Goal: Task Accomplishment & Management: Use online tool/utility

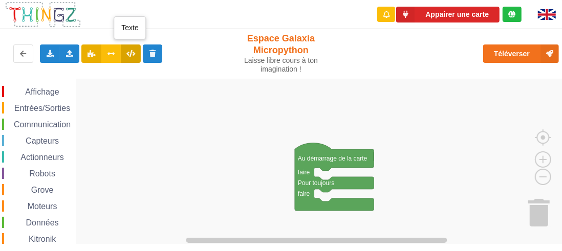
click at [132, 50] on button at bounding box center [131, 54] width 20 height 18
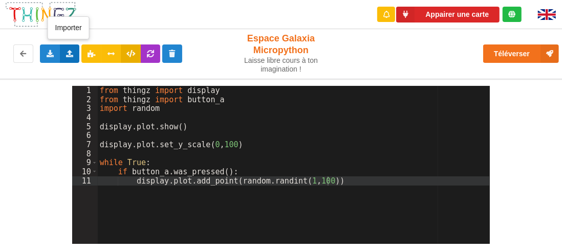
click at [69, 54] on icon at bounding box center [70, 53] width 9 height 6
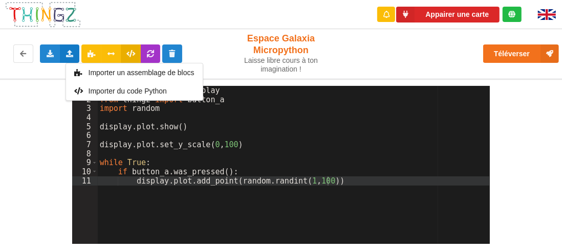
click at [135, 16] on div "Appairer une carte" at bounding box center [281, 14] width 576 height 29
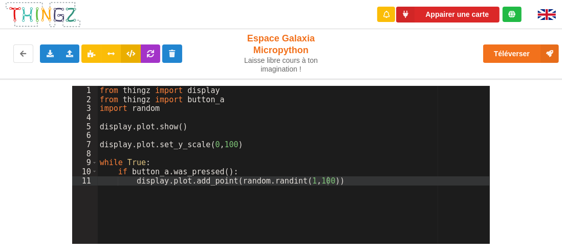
click at [262, 139] on div "from thingz import display from thingz import button_a import random display . …" at bounding box center [294, 174] width 393 height 177
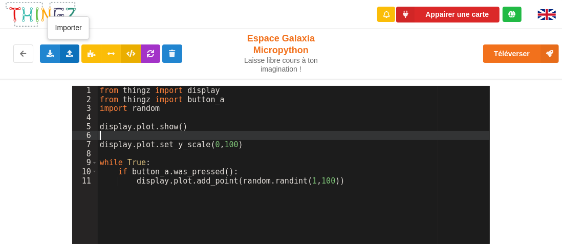
click at [68, 55] on icon at bounding box center [70, 53] width 9 height 6
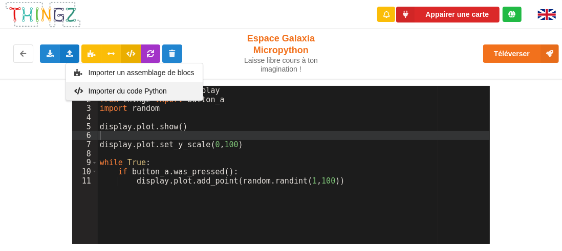
click at [95, 89] on span "Importer du code Python" at bounding box center [127, 91] width 78 height 8
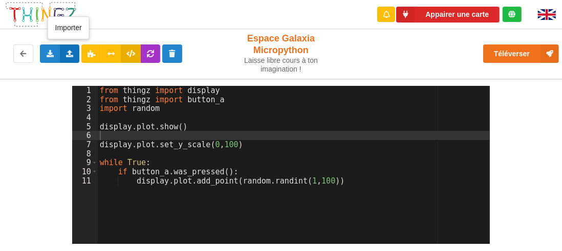
click at [66, 52] on icon at bounding box center [70, 53] width 9 height 6
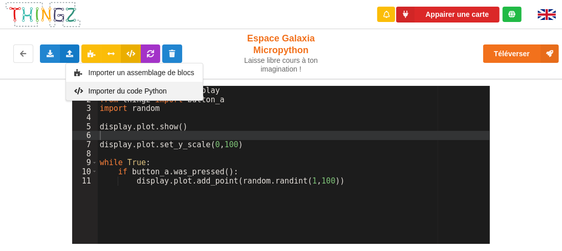
click at [109, 91] on span "Importer du code Python" at bounding box center [127, 91] width 78 height 8
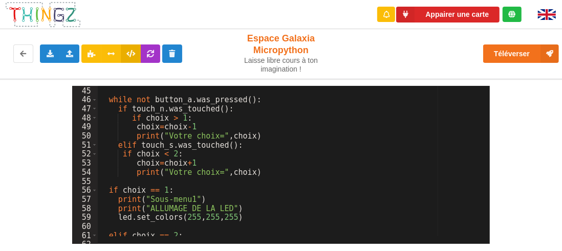
scroll to position [368, 0]
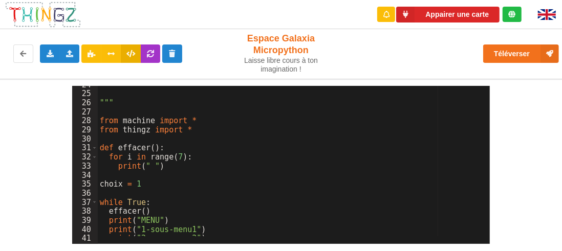
scroll to position [183, 0]
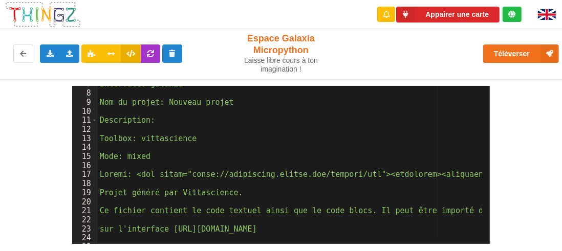
scroll to position [0, 0]
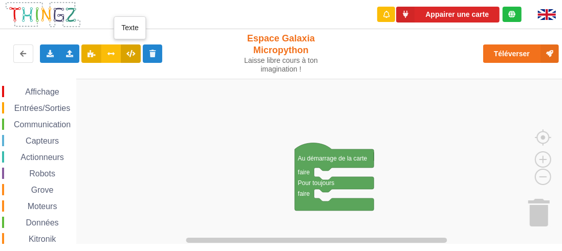
click at [130, 51] on icon at bounding box center [130, 53] width 9 height 6
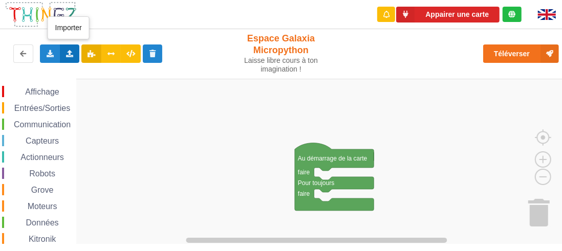
click at [67, 52] on icon at bounding box center [70, 53] width 9 height 6
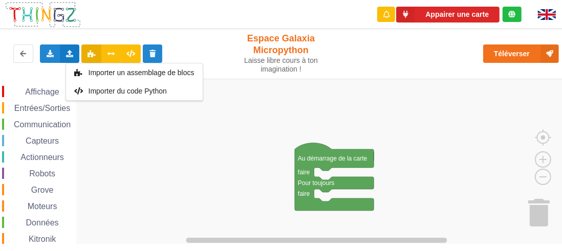
click at [222, 151] on rect "Espace de travail de Blocky" at bounding box center [284, 162] width 569 height 166
click at [37, 91] on span "Affichage" at bounding box center [42, 92] width 37 height 9
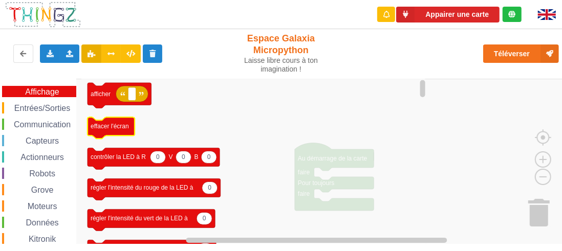
click at [121, 134] on icon "Espace de travail de Blocky" at bounding box center [111, 128] width 47 height 22
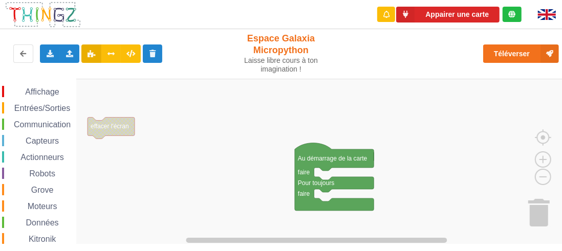
click at [181, 122] on rect "Espace de travail de Blocky" at bounding box center [284, 162] width 569 height 166
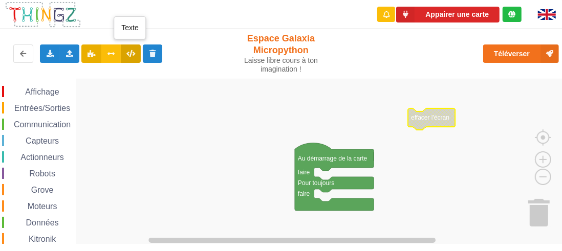
click at [127, 48] on button at bounding box center [131, 54] width 20 height 18
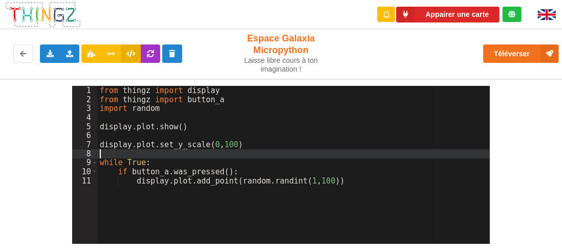
click at [302, 150] on div "from thingz import display from thingz import button_a import random display . …" at bounding box center [294, 174] width 393 height 177
click at [130, 50] on icon at bounding box center [130, 53] width 9 height 6
click at [109, 53] on icon at bounding box center [111, 53] width 9 height 6
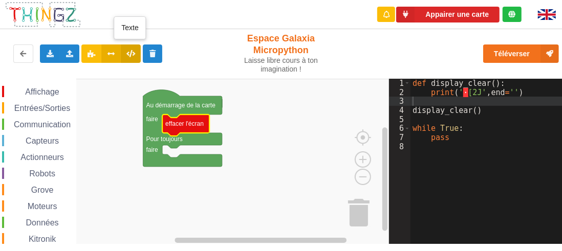
click at [127, 52] on icon at bounding box center [130, 53] width 9 height 6
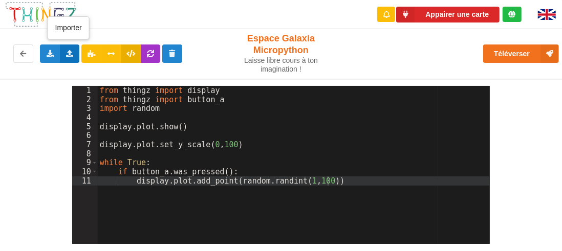
click at [71, 55] on icon at bounding box center [70, 53] width 9 height 6
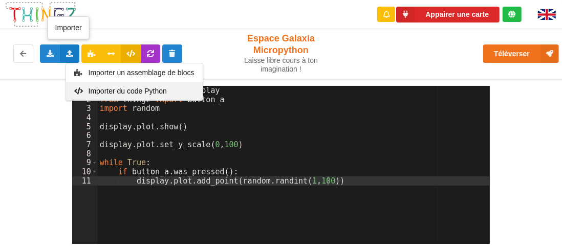
click at [111, 90] on span "Importer du code Python" at bounding box center [127, 91] width 78 height 8
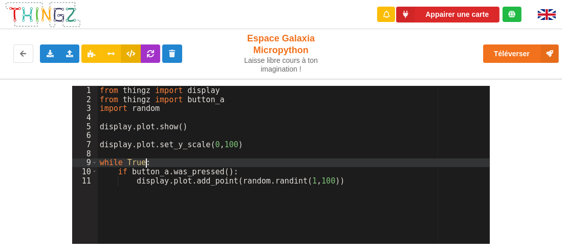
click at [405, 159] on div "from thingz import display from thingz import button_a import random display . …" at bounding box center [294, 174] width 393 height 177
click at [107, 50] on icon at bounding box center [111, 53] width 9 height 6
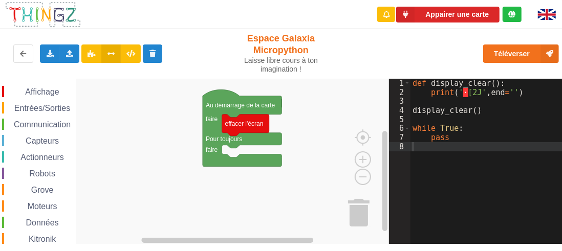
click at [47, 107] on span "Entrées/Sorties" at bounding box center [42, 108] width 59 height 9
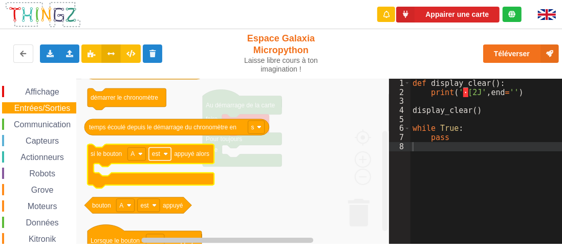
click at [165, 152] on image "Espace de travail de Blocky" at bounding box center [165, 154] width 5 height 5
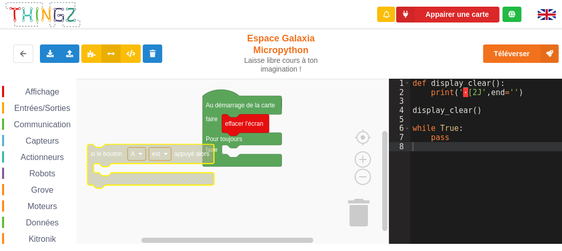
click at [164, 154] on image "Espace de travail de Blocky" at bounding box center [165, 154] width 5 height 5
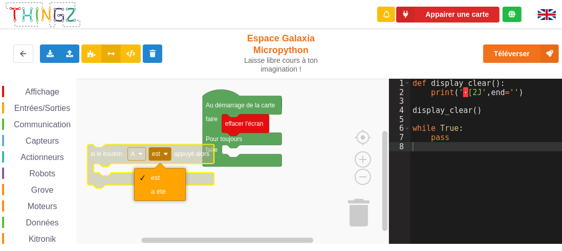
click at [164, 154] on image "Espace de travail de Blocky" at bounding box center [165, 154] width 5 height 5
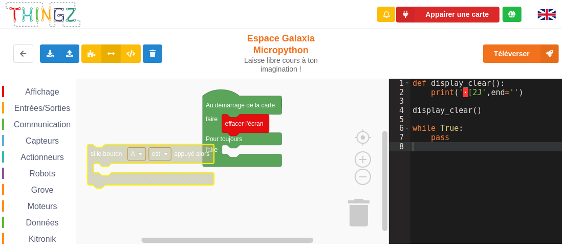
click at [282, 199] on rect "Espace de travail de Blocky" at bounding box center [194, 162] width 389 height 166
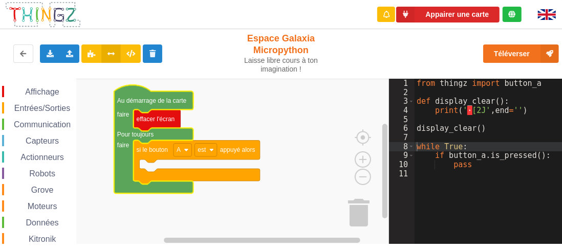
click at [37, 92] on span "Affichage" at bounding box center [42, 92] width 37 height 9
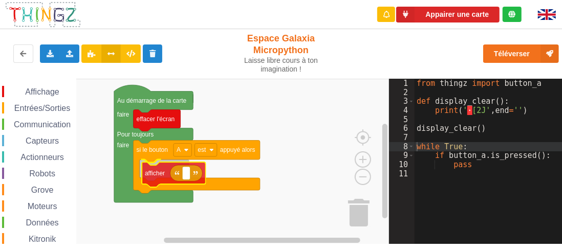
click at [149, 173] on div "Affichage Entrées/Sorties Communication Capteurs Actionneurs Robots Grove Moteu…" at bounding box center [194, 161] width 389 height 165
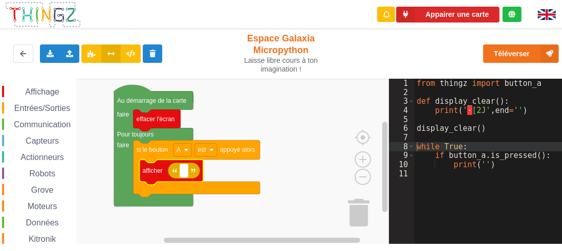
click at [187, 175] on rect "Espace de travail de Blocky" at bounding box center [184, 170] width 8 height 13
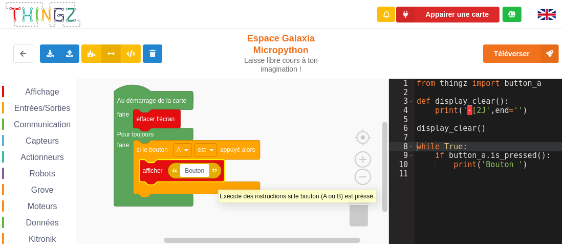
type input "Bouton A"
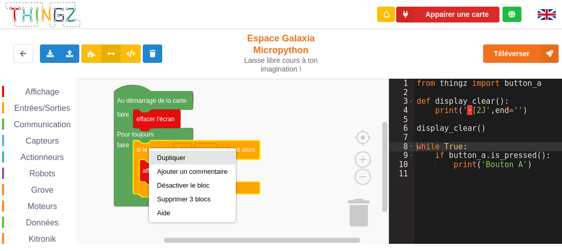
click at [175, 159] on div "Dupliquer" at bounding box center [192, 158] width 71 height 8
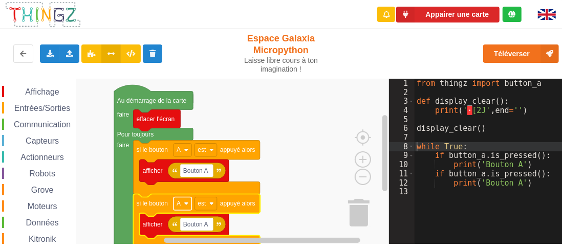
click at [189, 204] on rect "Espace de travail de Blocky" at bounding box center [183, 203] width 18 height 13
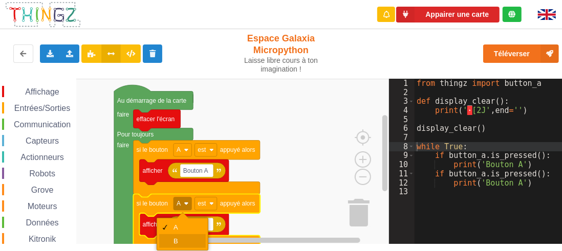
click at [179, 238] on div "B" at bounding box center [186, 242] width 25 height 8
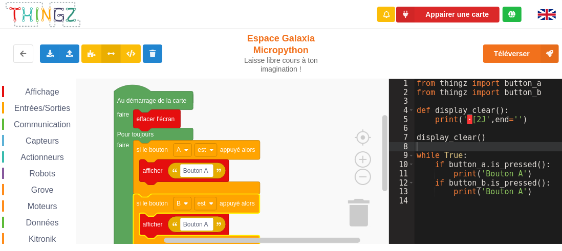
click at [308, 158] on rect "Espace de travail de Blocky" at bounding box center [194, 162] width 389 height 166
click at [207, 224] on text "Bouton A" at bounding box center [195, 224] width 25 height 7
click at [207, 224] on input "Bouton A" at bounding box center [196, 224] width 33 height 13
click at [206, 224] on input "Bouton A" at bounding box center [196, 224] width 33 height 13
type input "Bouton B"
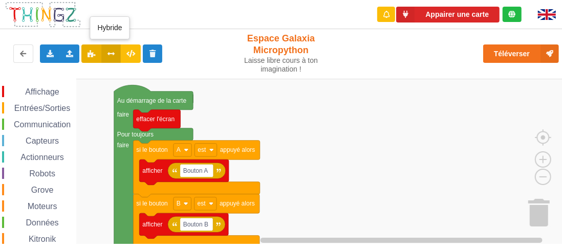
click at [110, 56] on icon at bounding box center [111, 53] width 9 height 6
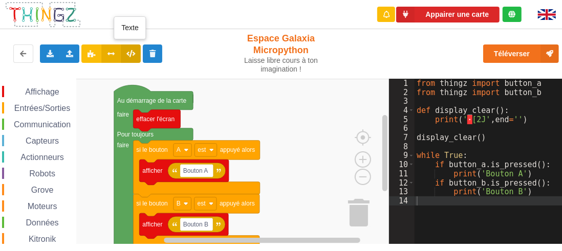
click at [126, 53] on icon at bounding box center [130, 53] width 9 height 6
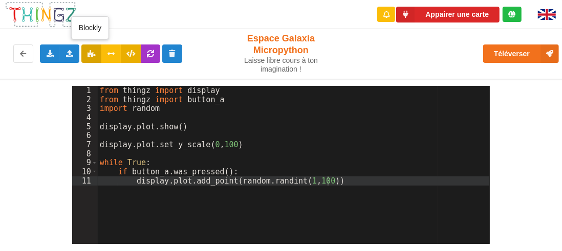
click at [89, 53] on icon at bounding box center [91, 53] width 9 height 6
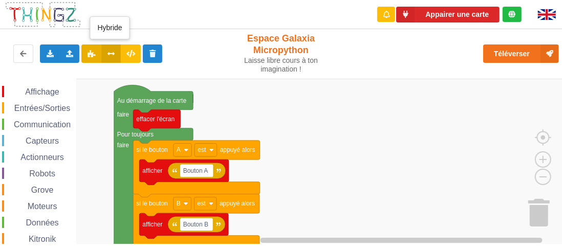
click at [110, 54] on icon at bounding box center [111, 53] width 9 height 6
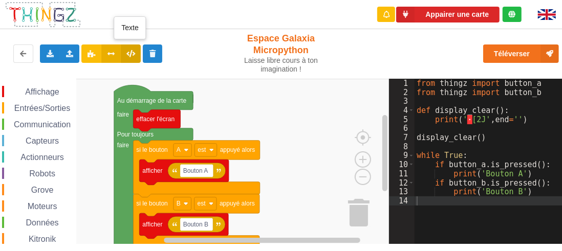
click at [127, 54] on icon at bounding box center [130, 53] width 9 height 6
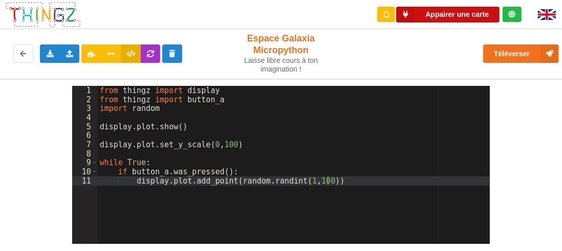
click at [444, 15] on button "Appairer une carte" at bounding box center [447, 15] width 103 height 16
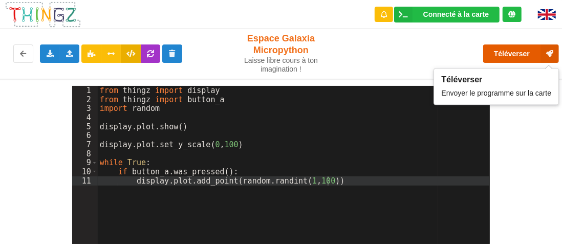
click at [525, 56] on button "Téléverser" at bounding box center [521, 54] width 76 height 18
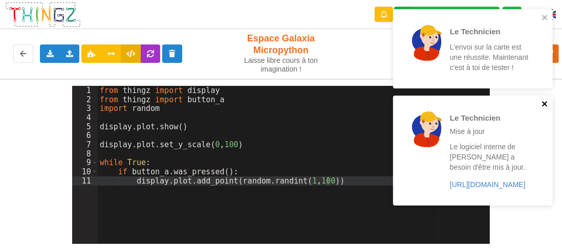
click at [545, 102] on icon "close" at bounding box center [545, 104] width 7 height 8
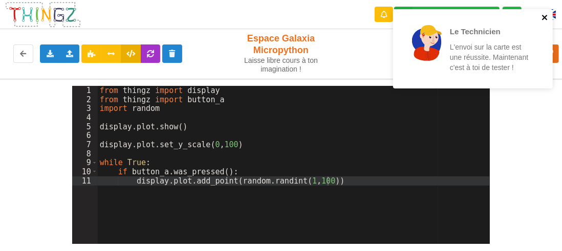
click at [545, 19] on icon "close" at bounding box center [545, 17] width 7 height 8
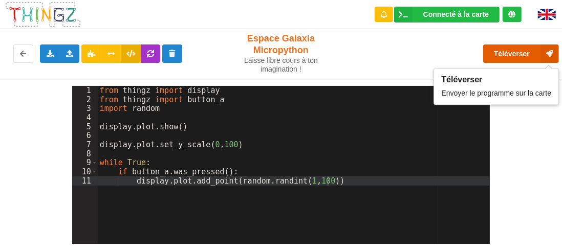
click at [528, 53] on button "Téléverser" at bounding box center [521, 54] width 76 height 18
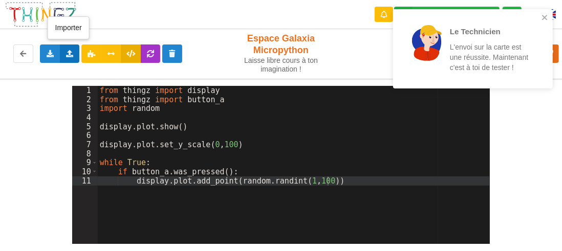
click at [71, 53] on icon at bounding box center [70, 53] width 9 height 6
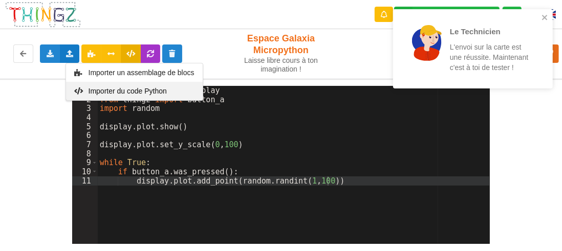
click at [110, 91] on span "Importer du code Python" at bounding box center [127, 91] width 78 height 8
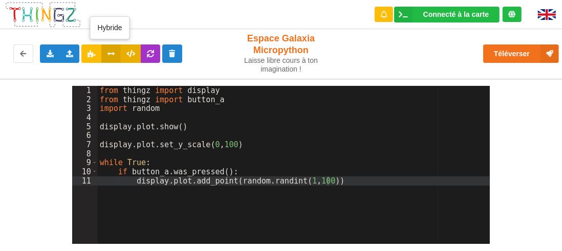
click at [112, 47] on button at bounding box center [111, 54] width 20 height 18
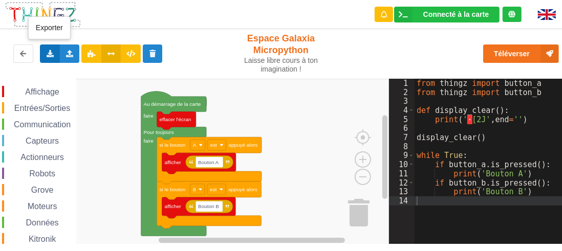
click at [48, 55] on icon at bounding box center [50, 53] width 9 height 6
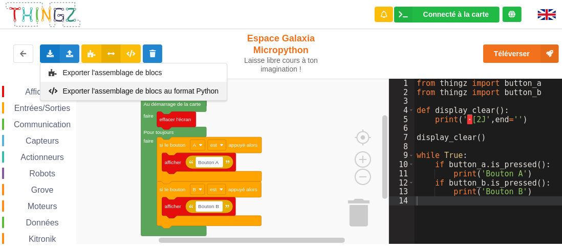
click at [92, 92] on span "Exporter l'assemblage de blocs au format Python" at bounding box center [141, 91] width 156 height 8
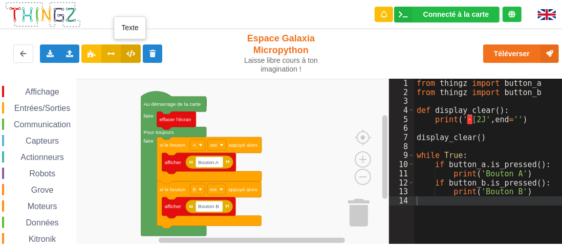
click at [132, 52] on icon at bounding box center [130, 53] width 9 height 6
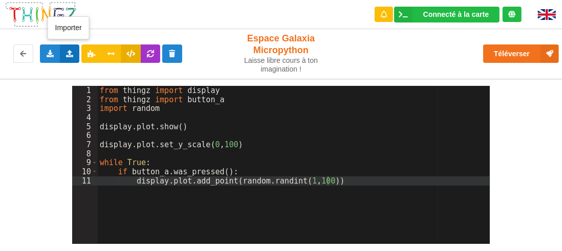
click at [69, 51] on icon at bounding box center [70, 53] width 9 height 6
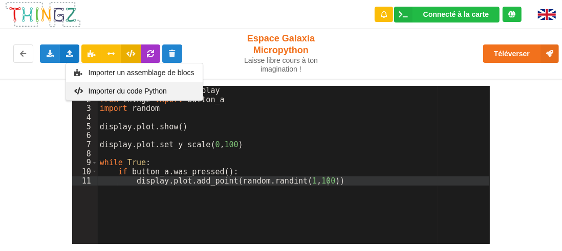
click at [110, 89] on span "Importer du code Python" at bounding box center [127, 91] width 78 height 8
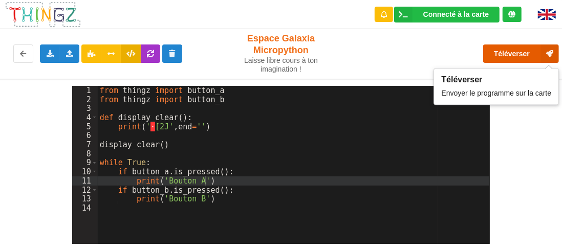
click at [527, 56] on button "Téléverser" at bounding box center [521, 54] width 76 height 18
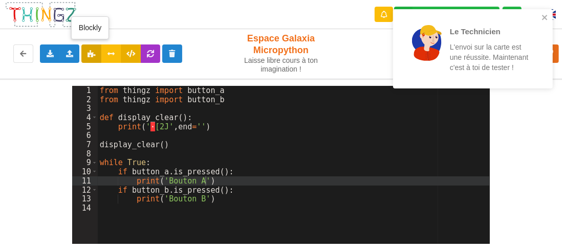
click at [88, 51] on icon at bounding box center [91, 53] width 9 height 6
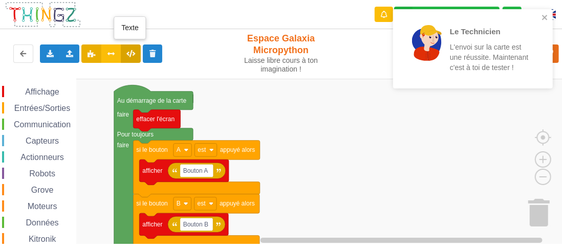
click at [126, 54] on icon at bounding box center [130, 53] width 9 height 6
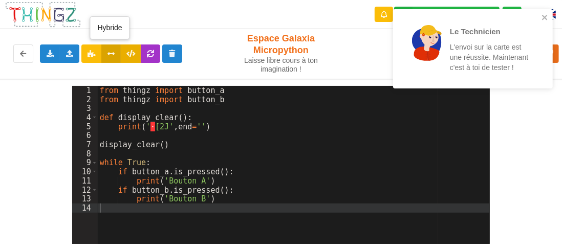
click at [109, 52] on icon at bounding box center [111, 53] width 9 height 6
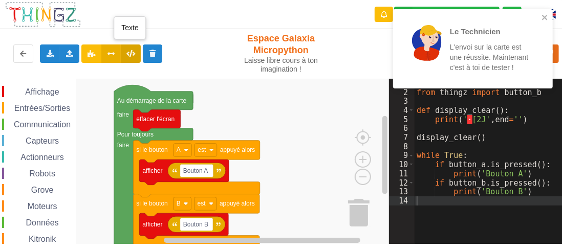
click at [130, 52] on icon at bounding box center [130, 53] width 9 height 6
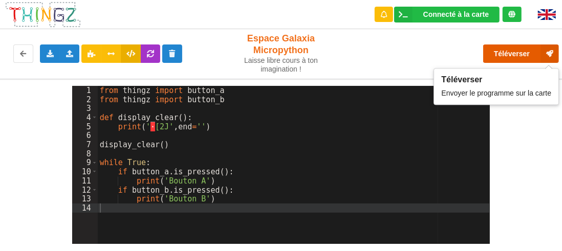
drag, startPoint x: 515, startPoint y: 57, endPoint x: 535, endPoint y: 53, distance: 19.9
click at [544, 52] on icon at bounding box center [550, 54] width 18 height 18
click at [529, 54] on button "Téléverser" at bounding box center [521, 54] width 76 height 18
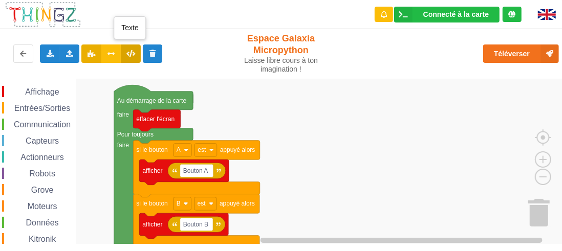
click at [132, 51] on icon at bounding box center [130, 53] width 9 height 6
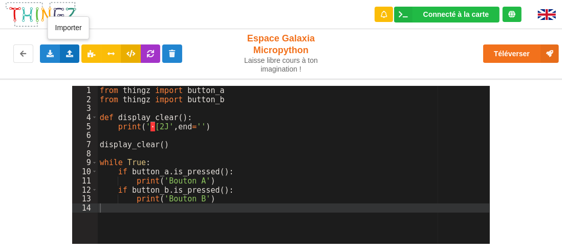
click at [71, 56] on icon at bounding box center [70, 53] width 9 height 6
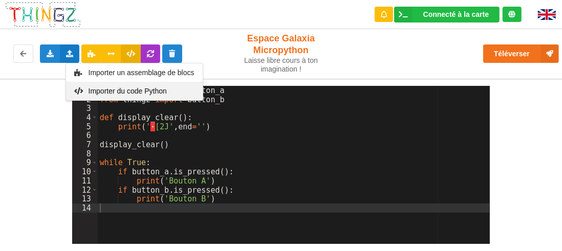
click at [120, 95] on div "Importer du code Python" at bounding box center [134, 91] width 137 height 18
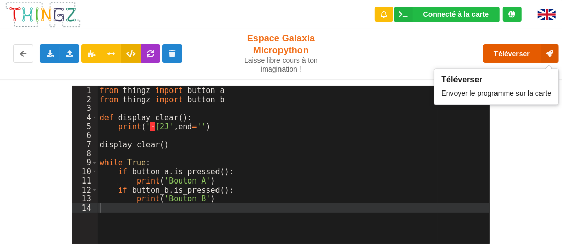
click at [520, 51] on button "Téléverser" at bounding box center [521, 54] width 76 height 18
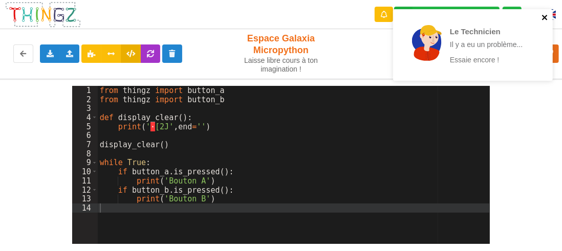
click at [548, 18] on icon "close" at bounding box center [545, 17] width 7 height 8
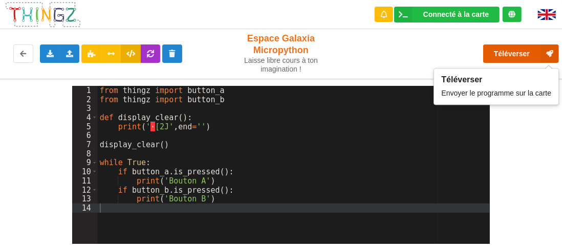
click at [527, 52] on button "Téléverser" at bounding box center [521, 54] width 76 height 18
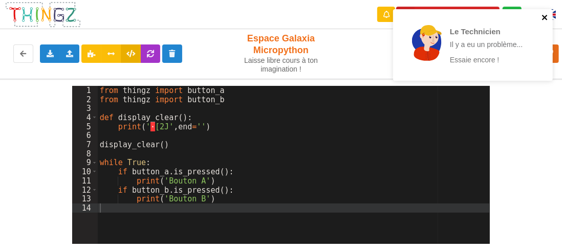
click at [548, 20] on icon "close" at bounding box center [545, 17] width 7 height 8
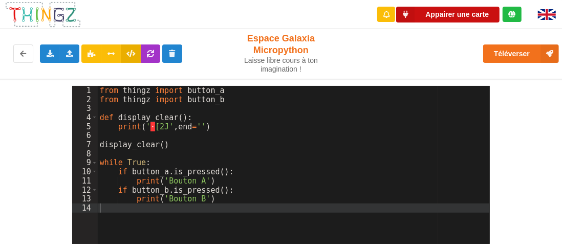
click at [448, 14] on button "Appairer une carte" at bounding box center [447, 15] width 103 height 16
click at [439, 46] on div "Téléverser" at bounding box center [450, 53] width 232 height 33
click at [460, 16] on button "Appairer une carte" at bounding box center [447, 15] width 103 height 16
click at [447, 67] on div "Téléverser" at bounding box center [450, 53] width 232 height 33
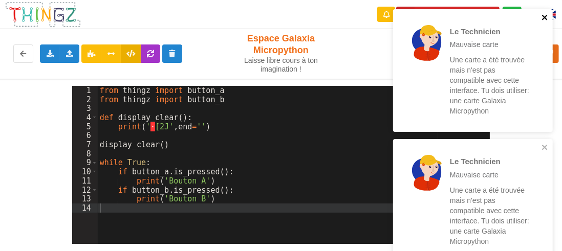
click at [545, 15] on icon "close" at bounding box center [545, 17] width 7 height 8
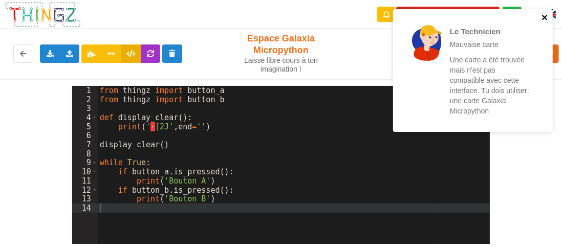
click at [549, 18] on icon "close" at bounding box center [545, 17] width 7 height 8
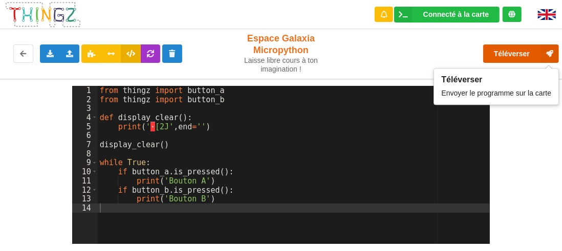
click at [527, 51] on button "Téléverser" at bounding box center [521, 54] width 76 height 18
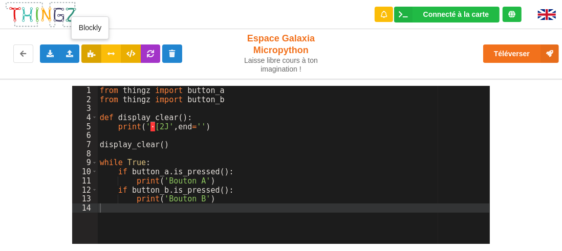
click at [89, 52] on icon at bounding box center [91, 53] width 9 height 6
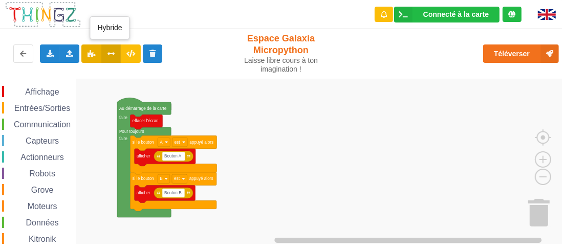
click at [113, 55] on icon at bounding box center [111, 53] width 9 height 6
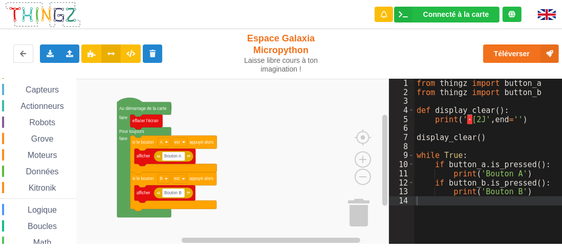
scroll to position [102, 0]
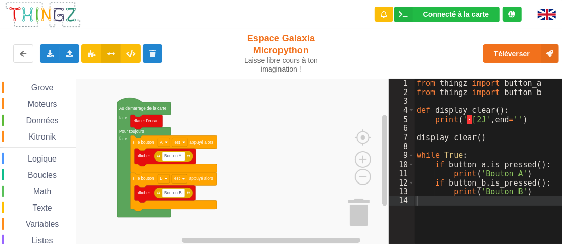
click at [41, 175] on span "Boucles" at bounding box center [42, 175] width 32 height 9
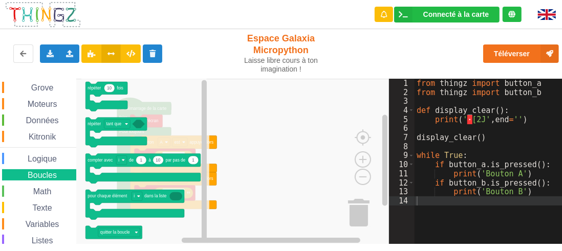
scroll to position [0, 0]
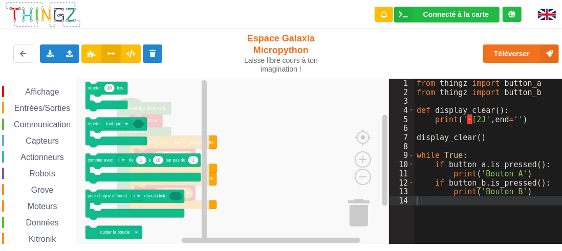
click at [33, 105] on span "Entrées/Sorties" at bounding box center [42, 108] width 59 height 9
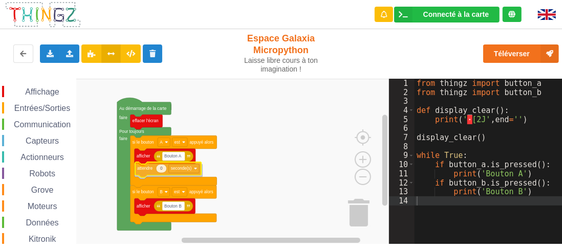
click at [151, 172] on div "Affichage Entrées/Sorties Communication Capteurs Actionneurs Robots Grove Moteu…" at bounding box center [194, 161] width 389 height 165
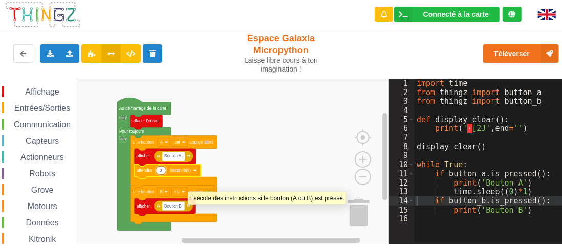
type input "1"
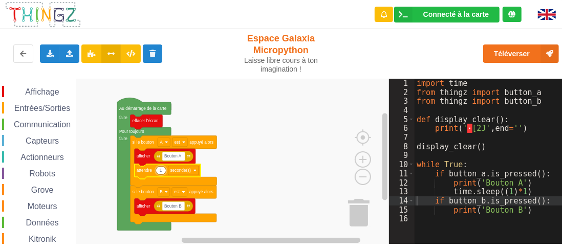
click at [232, 163] on rect "Espace de travail de Blocky" at bounding box center [194, 162] width 389 height 166
click at [162, 173] on icon "Espace de travail de Blocky" at bounding box center [161, 170] width 10 height 8
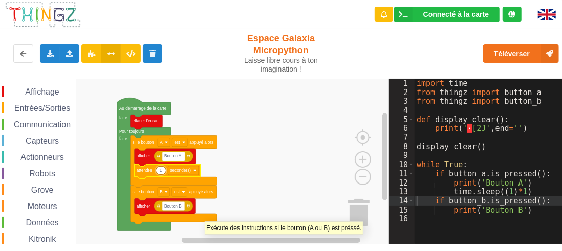
type input "2"
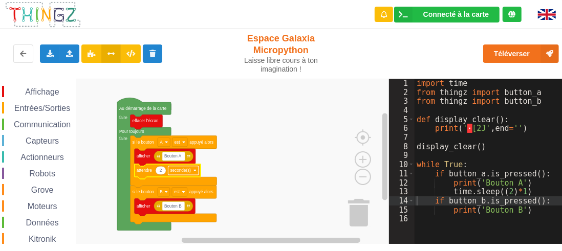
click at [194, 166] on rect "Espace de travail de Blocky" at bounding box center [183, 170] width 31 height 9
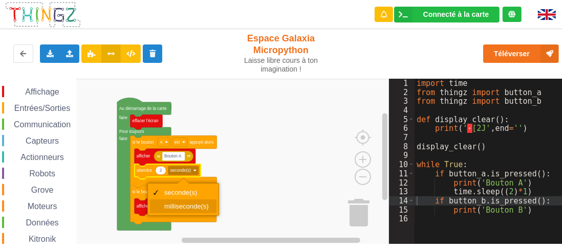
click at [189, 203] on div "milliseconde(s)" at bounding box center [186, 207] width 45 height 8
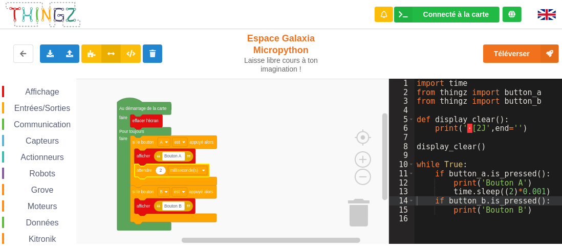
click at [162, 172] on icon "Espace de travail de Blocky" at bounding box center [161, 170] width 10 height 8
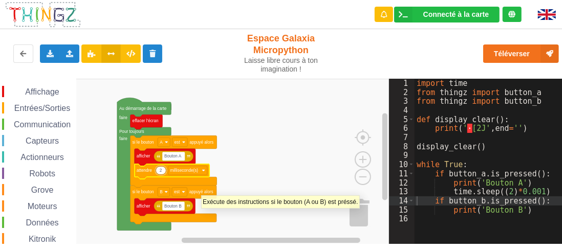
type input "1"
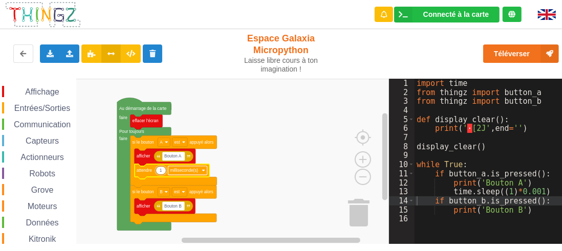
click at [202, 168] on rect "Espace de travail de Blocky" at bounding box center [187, 170] width 39 height 9
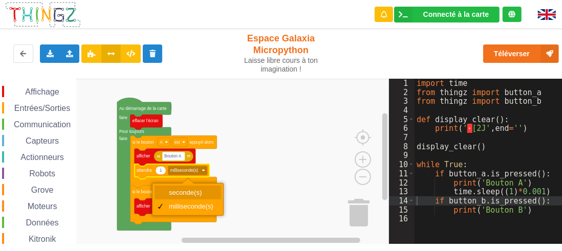
click at [189, 192] on div "seconde(s)" at bounding box center [191, 193] width 45 height 8
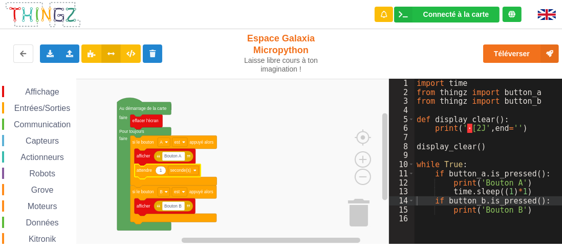
click at [243, 161] on rect "Espace de travail de Blocky" at bounding box center [194, 162] width 389 height 166
click at [130, 52] on icon at bounding box center [130, 53] width 9 height 6
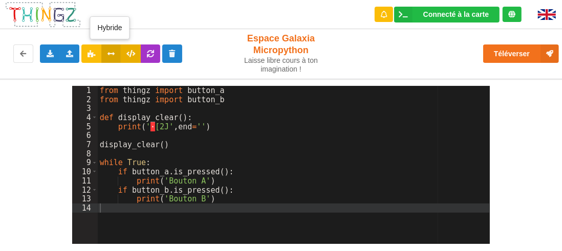
click at [111, 50] on icon at bounding box center [111, 53] width 9 height 6
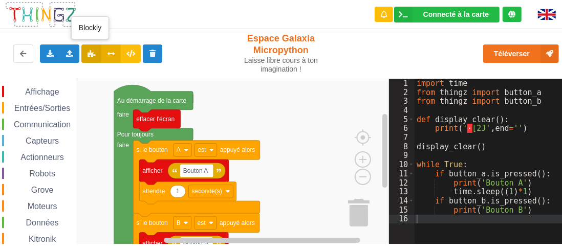
click at [91, 54] on icon at bounding box center [91, 53] width 9 height 6
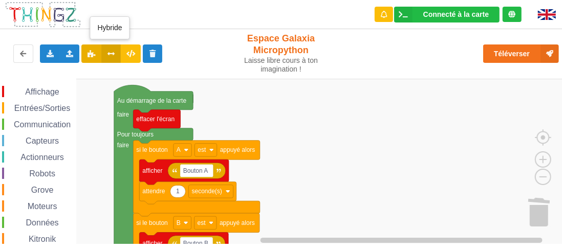
click at [107, 52] on icon at bounding box center [111, 53] width 9 height 6
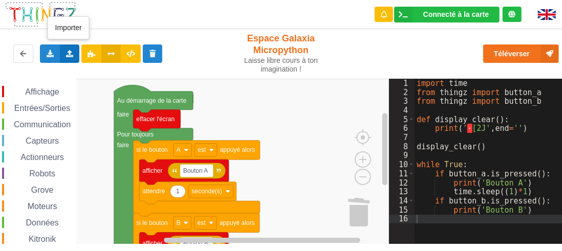
click at [72, 54] on icon at bounding box center [70, 53] width 9 height 6
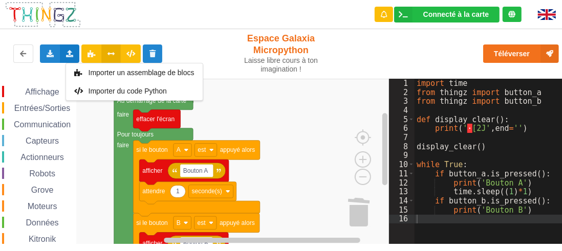
click at [314, 124] on rect "Espace de travail de Blocky" at bounding box center [194, 162] width 389 height 166
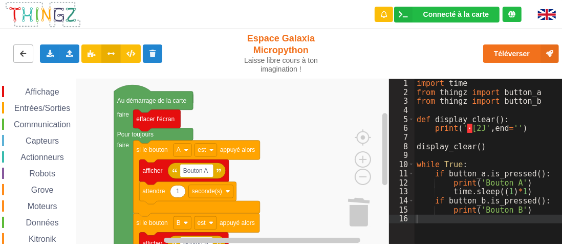
click at [28, 54] on button at bounding box center [23, 54] width 20 height 18
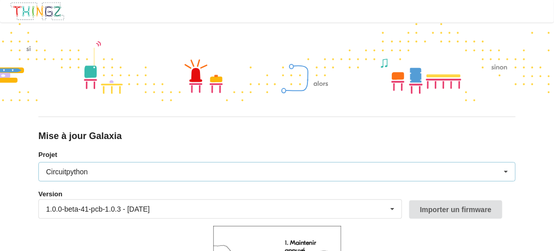
click at [244, 171] on div "Circuitpython Micropython Circuitpython" at bounding box center [277, 171] width 478 height 19
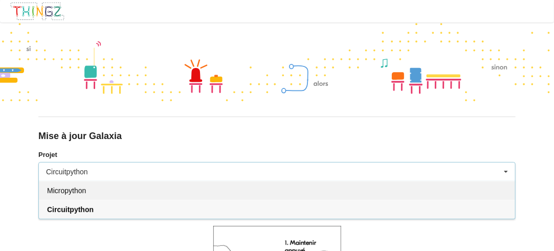
click at [146, 195] on div "Micropython" at bounding box center [277, 190] width 477 height 19
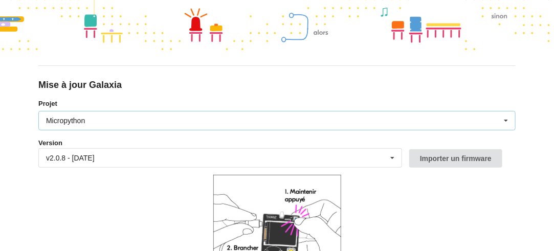
scroll to position [102, 0]
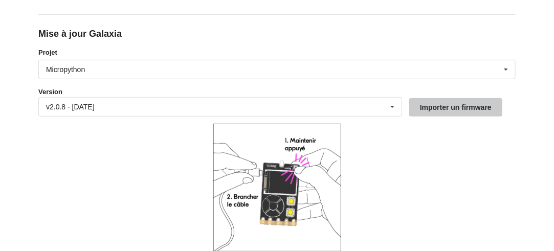
click at [476, 111] on button "Importer un firmware" at bounding box center [456, 107] width 93 height 18
click at [95, 104] on div "v2.0.8 - [DATE]" at bounding box center [70, 106] width 49 height 7
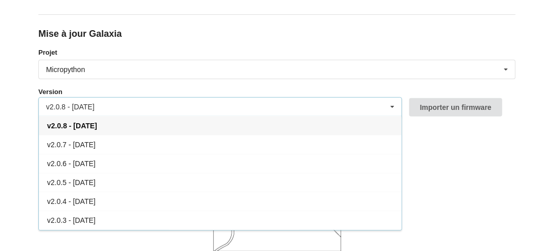
click at [95, 103] on div "v2.0.8 - [DATE]" at bounding box center [70, 106] width 49 height 7
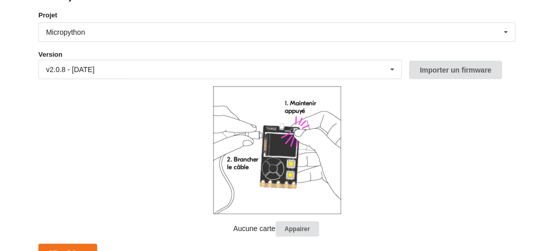
scroll to position [150, 0]
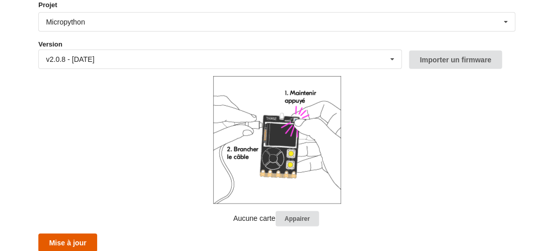
click at [72, 239] on button "Mise à jour" at bounding box center [67, 243] width 59 height 18
click at [304, 215] on button "Appairer" at bounding box center [298, 219] width 44 height 16
click at [428, 144] on form "Projet Micropython Micropython Circuitpython Version v2.0.8 - [DATE] v2.0.8 - […" at bounding box center [277, 126] width 478 height 253
click at [72, 238] on button "Mise à jour" at bounding box center [67, 243] width 59 height 18
drag, startPoint x: 285, startPoint y: 211, endPoint x: 297, endPoint y: 271, distance: 61.0
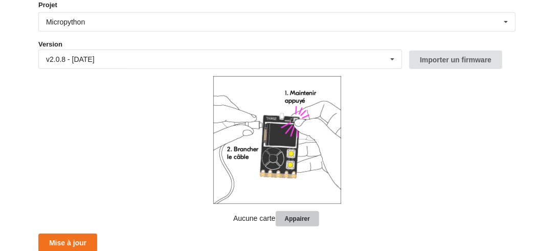
click at [287, 214] on button "Appairer" at bounding box center [298, 219] width 44 height 16
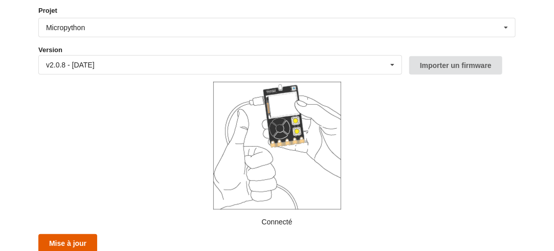
click at [76, 238] on button "Mise à jour" at bounding box center [67, 243] width 59 height 18
